Goal: Transaction & Acquisition: Obtain resource

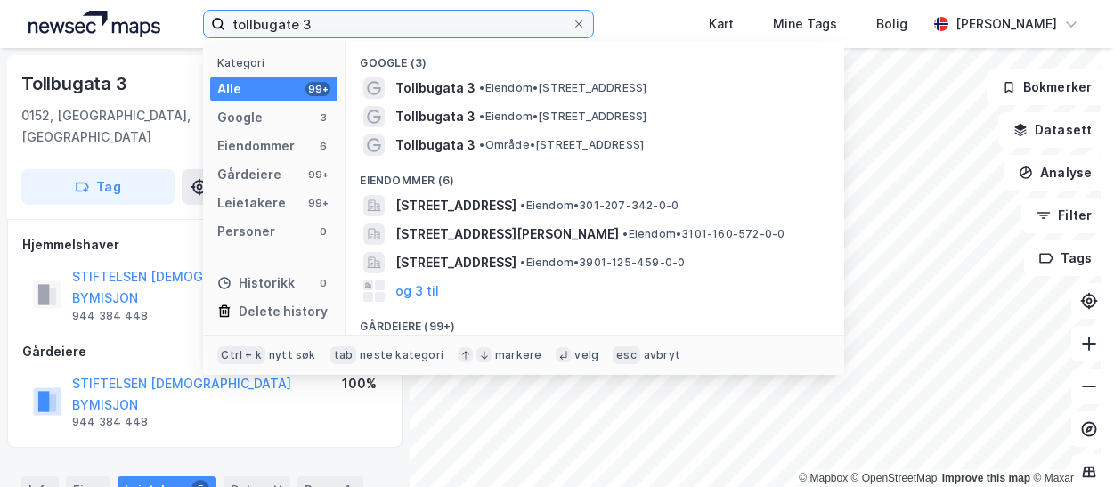
click at [342, 24] on input "tollbugate 3" at bounding box center [398, 24] width 346 height 27
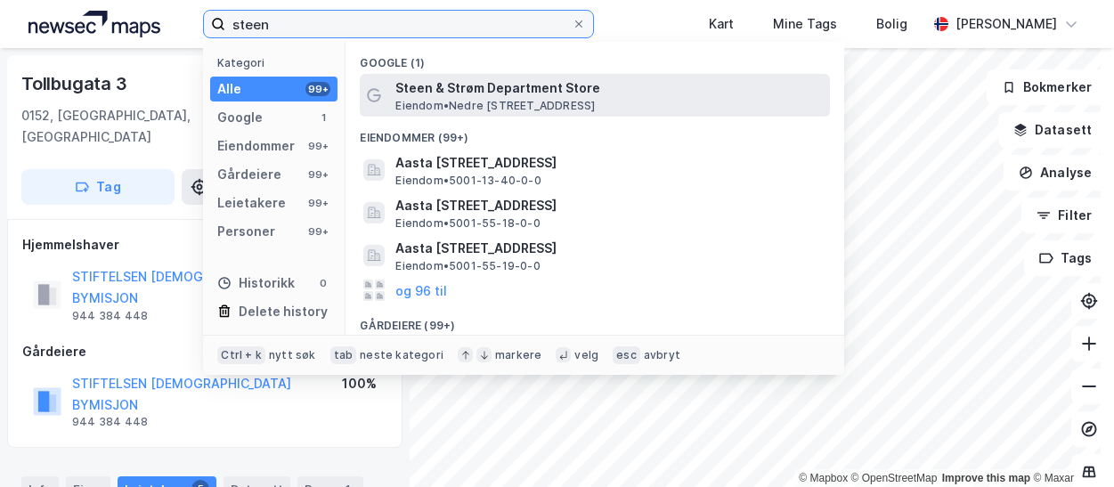
type input "steen"
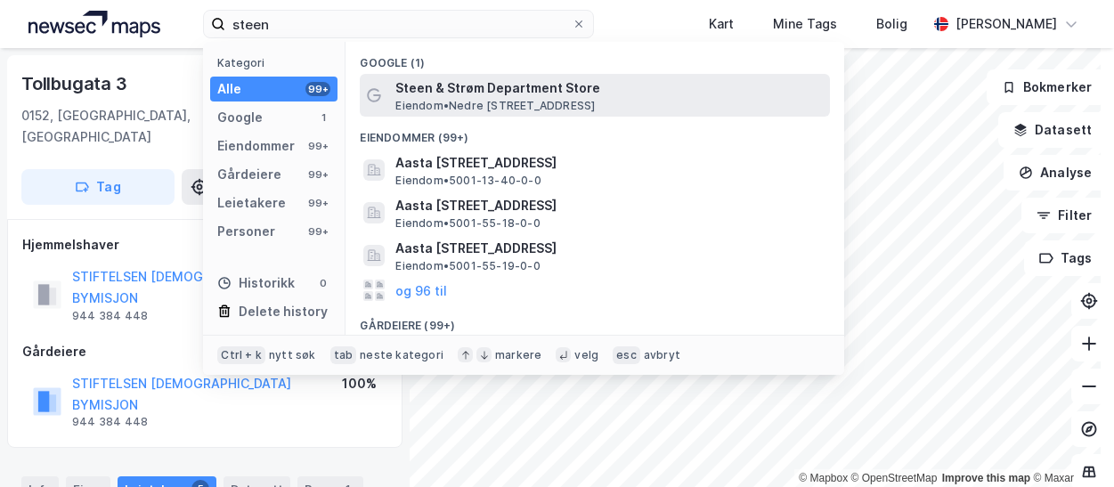
click at [445, 109] on span "Eiendom • [STREET_ADDRESS]" at bounding box center [496, 106] width 200 height 14
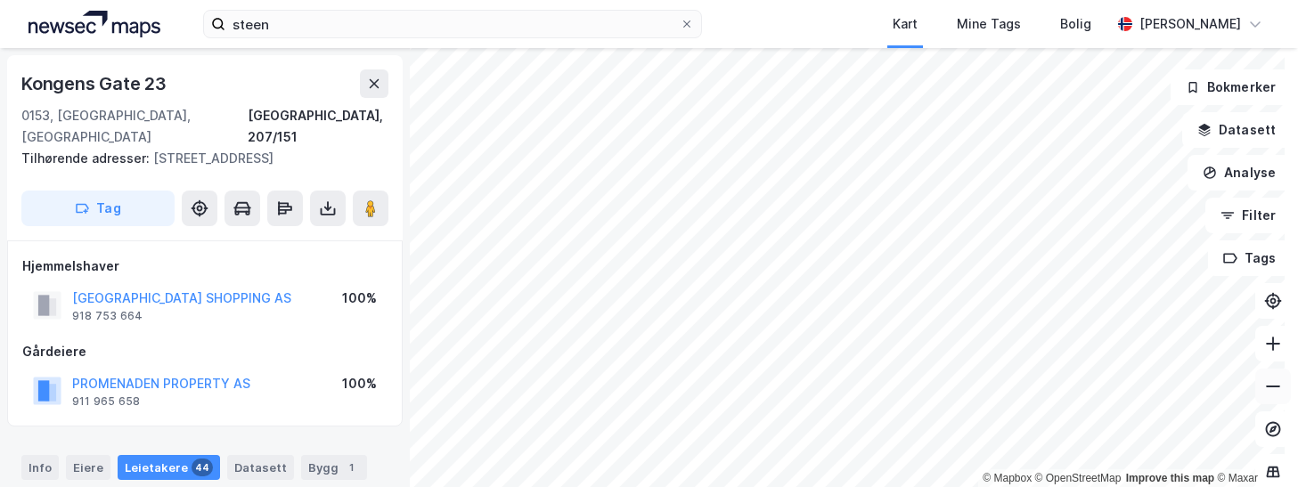
drag, startPoint x: 1273, startPoint y: 395, endPoint x: 1244, endPoint y: 394, distance: 28.5
click at [1113, 394] on button at bounding box center [1273, 387] width 36 height 36
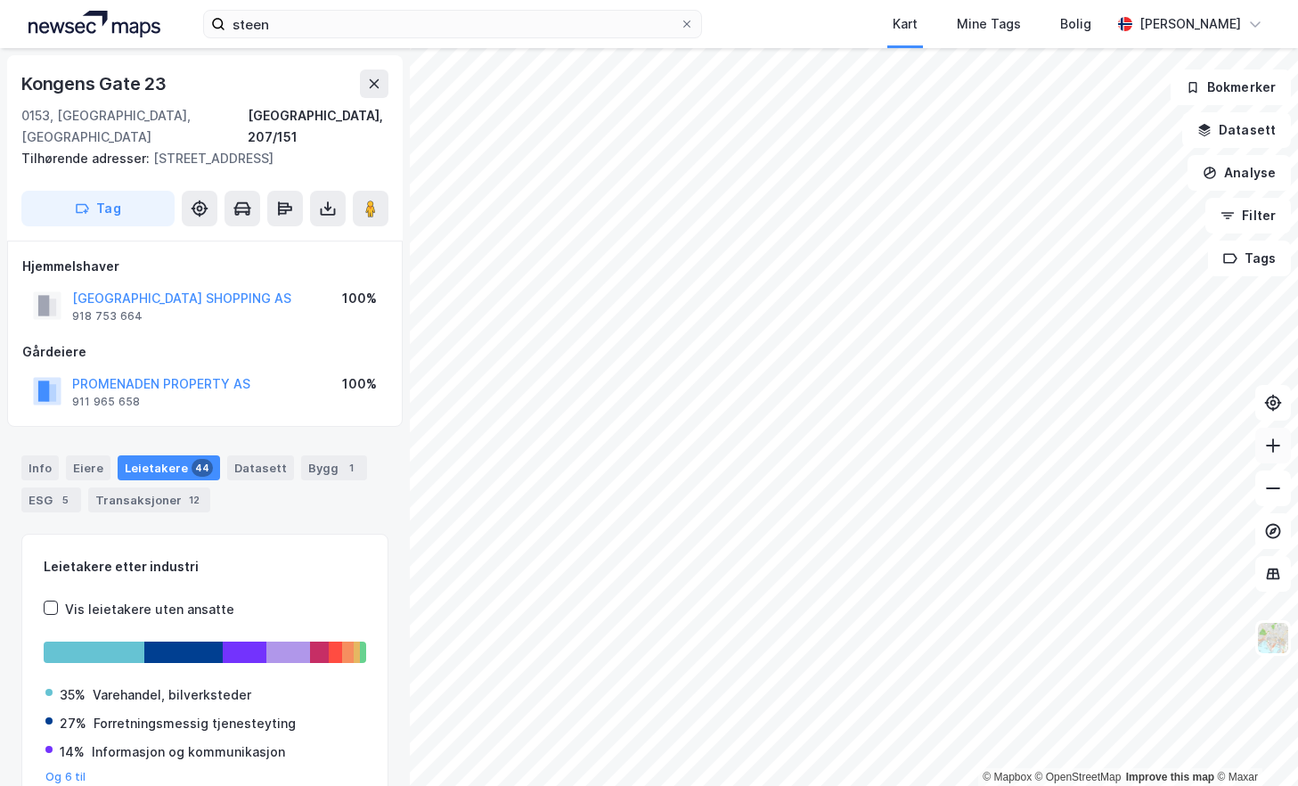
click at [1113, 449] on icon at bounding box center [1273, 445] width 18 height 18
click at [1113, 184] on button "Analyse" at bounding box center [1238, 173] width 103 height 36
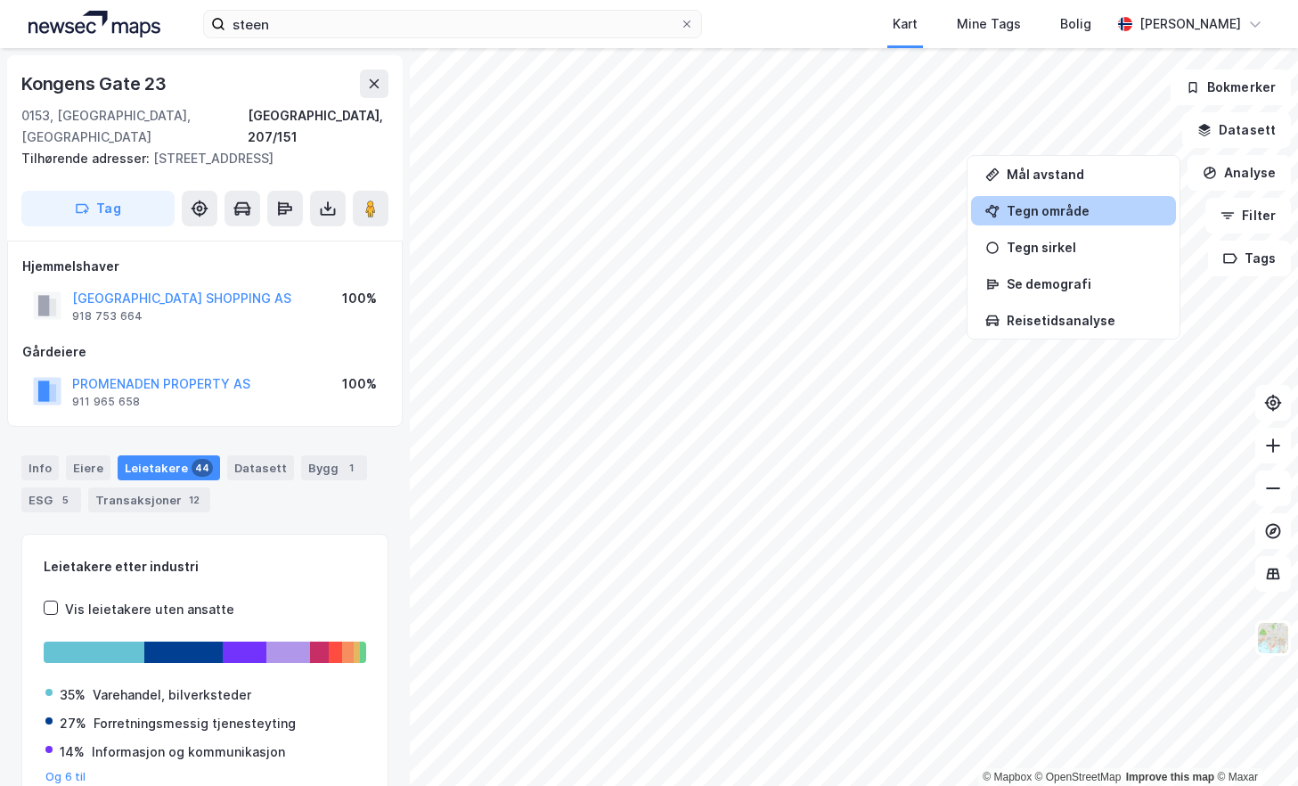
click at [1063, 208] on div "Tegn område" at bounding box center [1084, 210] width 155 height 15
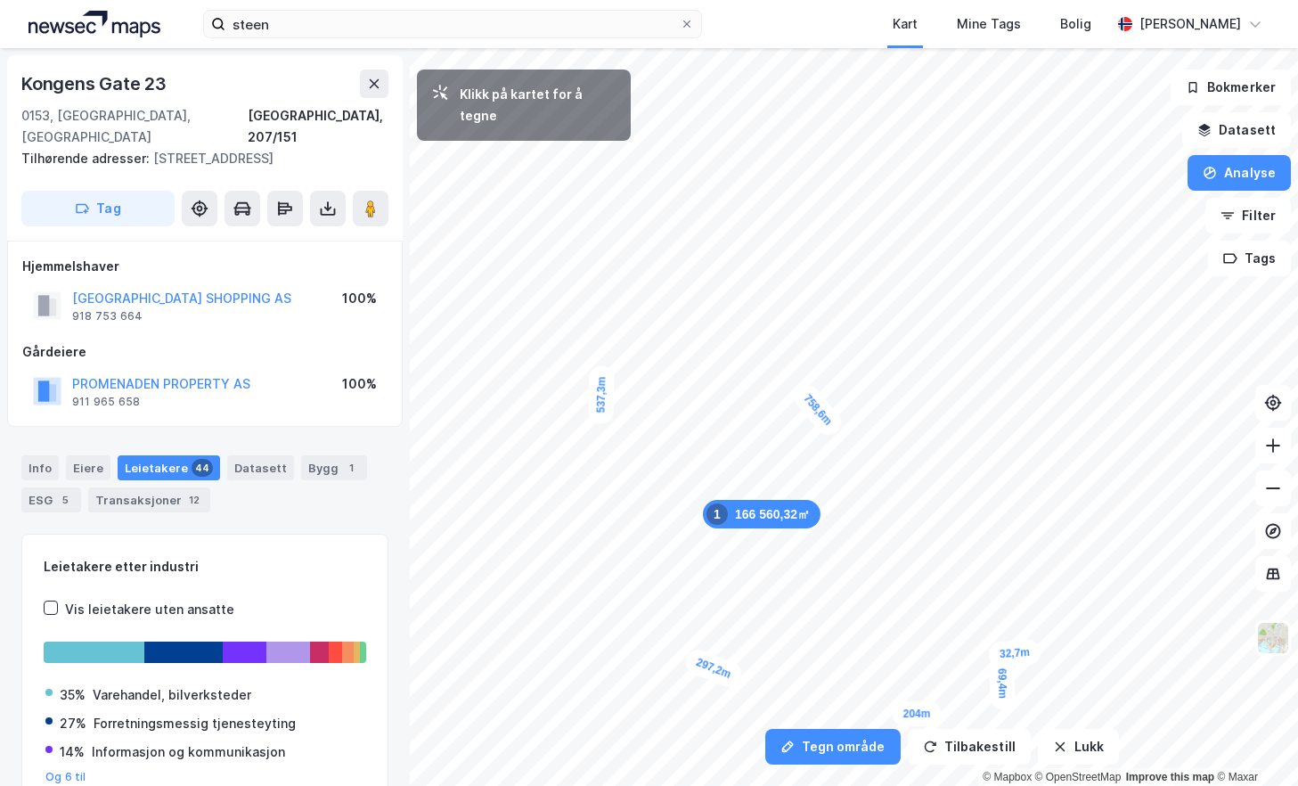
click at [1029, 486] on div "32,7m" at bounding box center [1014, 653] width 53 height 29
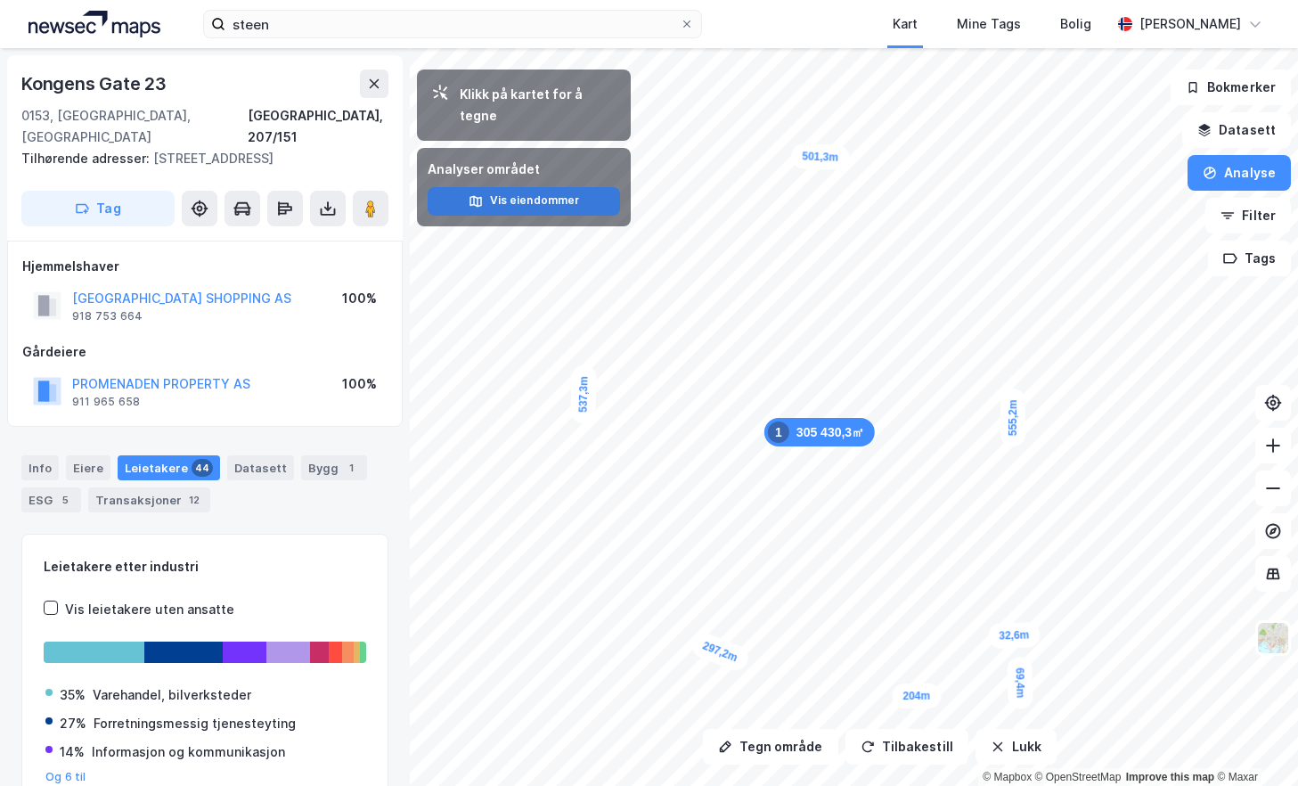
click at [578, 187] on button "Vis eiendommer" at bounding box center [524, 201] width 192 height 29
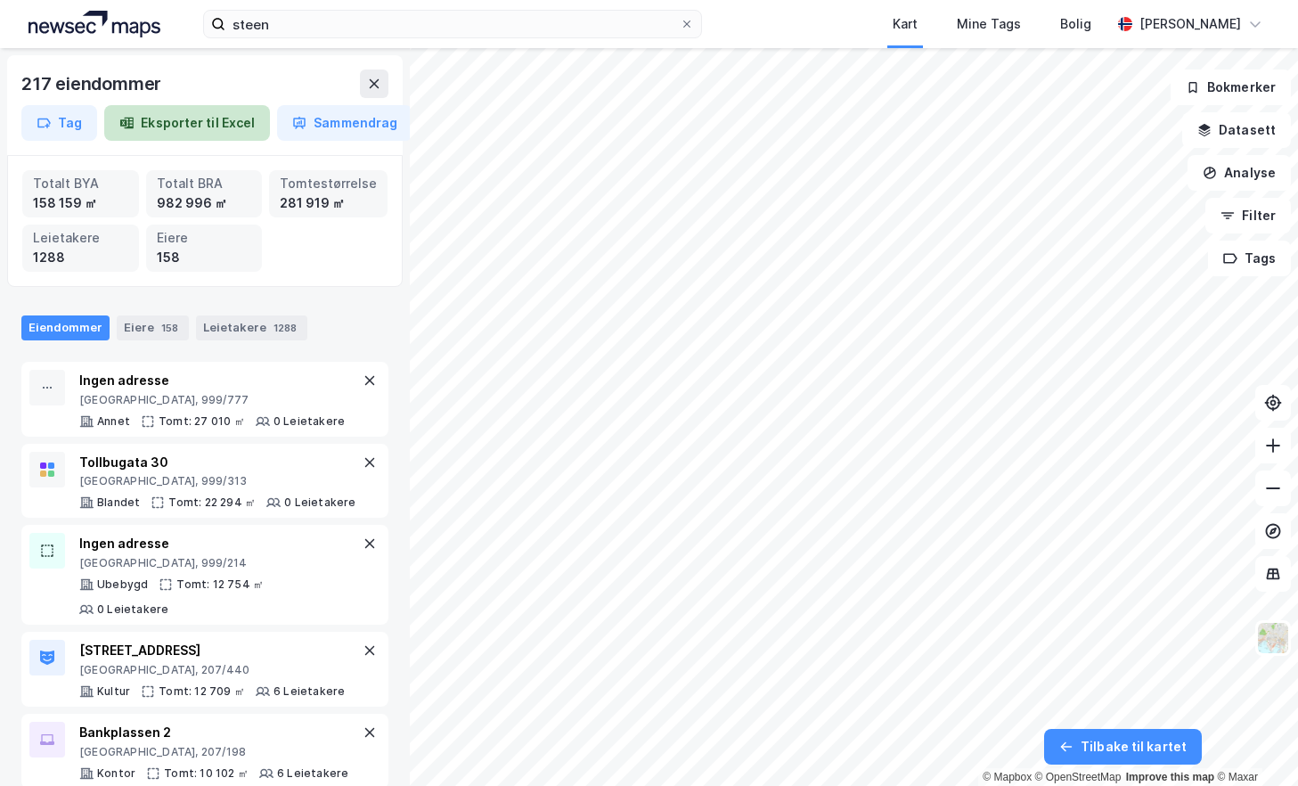
click at [192, 113] on button "Eksporter til Excel" at bounding box center [187, 123] width 166 height 36
